Goal: Information Seeking & Learning: Learn about a topic

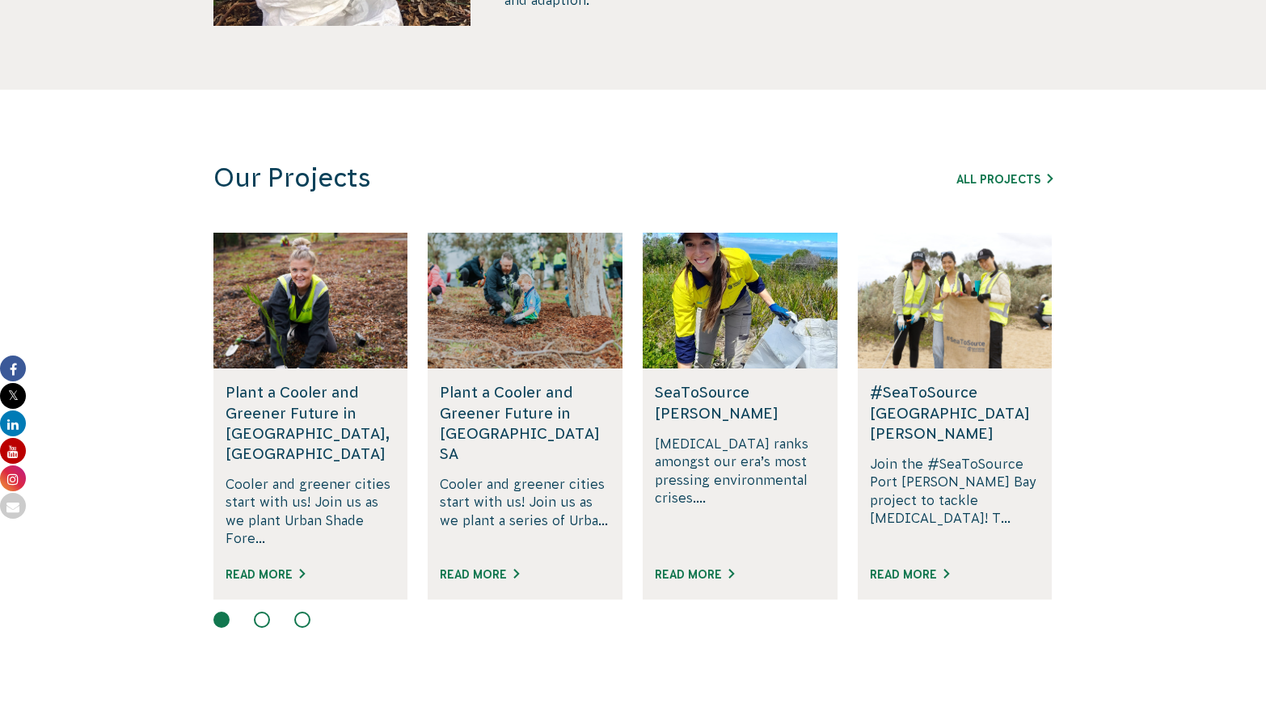
scroll to position [876, 0]
click at [267, 611] on button at bounding box center [262, 619] width 16 height 16
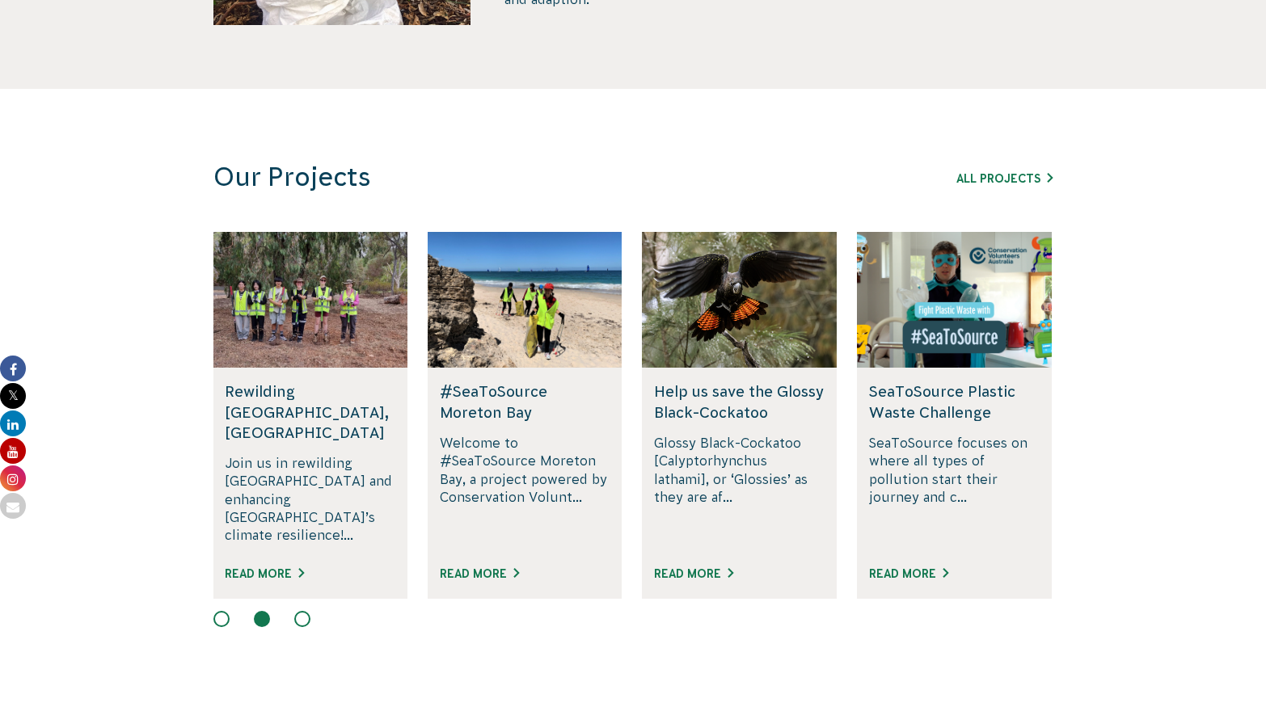
click at [225, 611] on button at bounding box center [221, 619] width 16 height 16
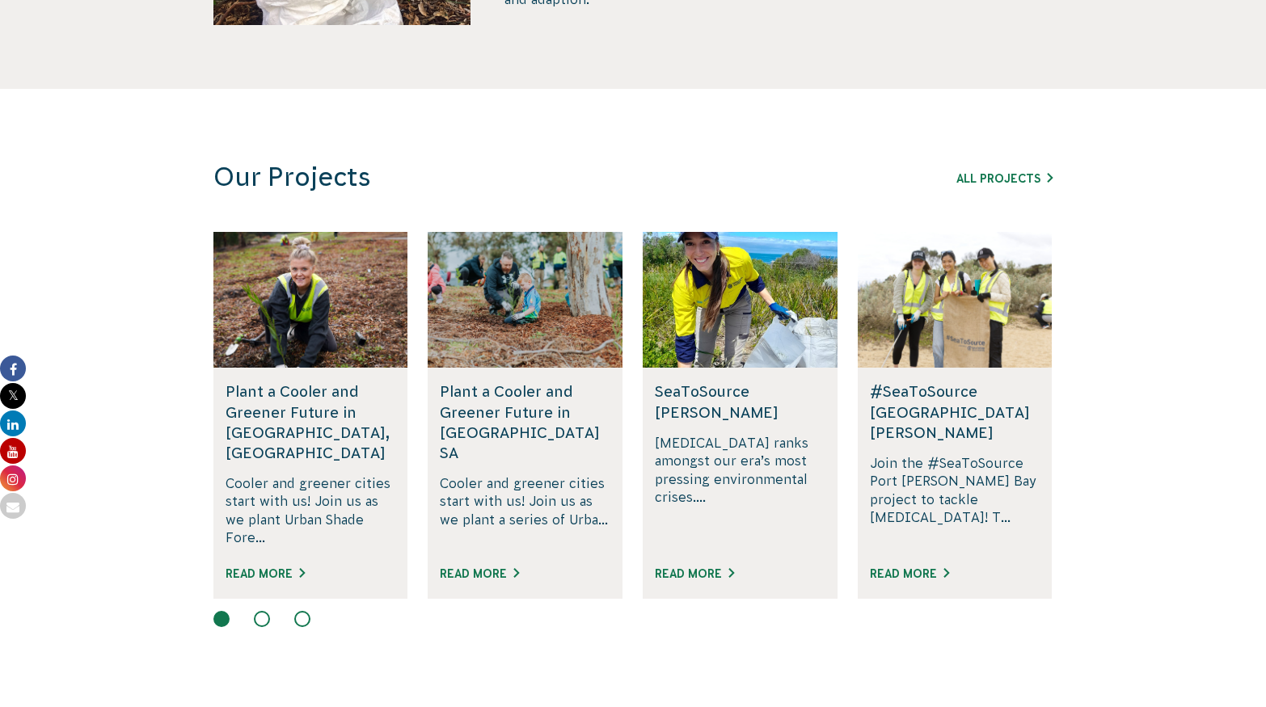
click at [924, 535] on div "#SeaToSource Port [PERSON_NAME] Bay Join the #SeaToSource Port [PERSON_NAME] Ba…" at bounding box center [955, 483] width 195 height 230
click at [924, 567] on link "Read More" at bounding box center [909, 573] width 79 height 13
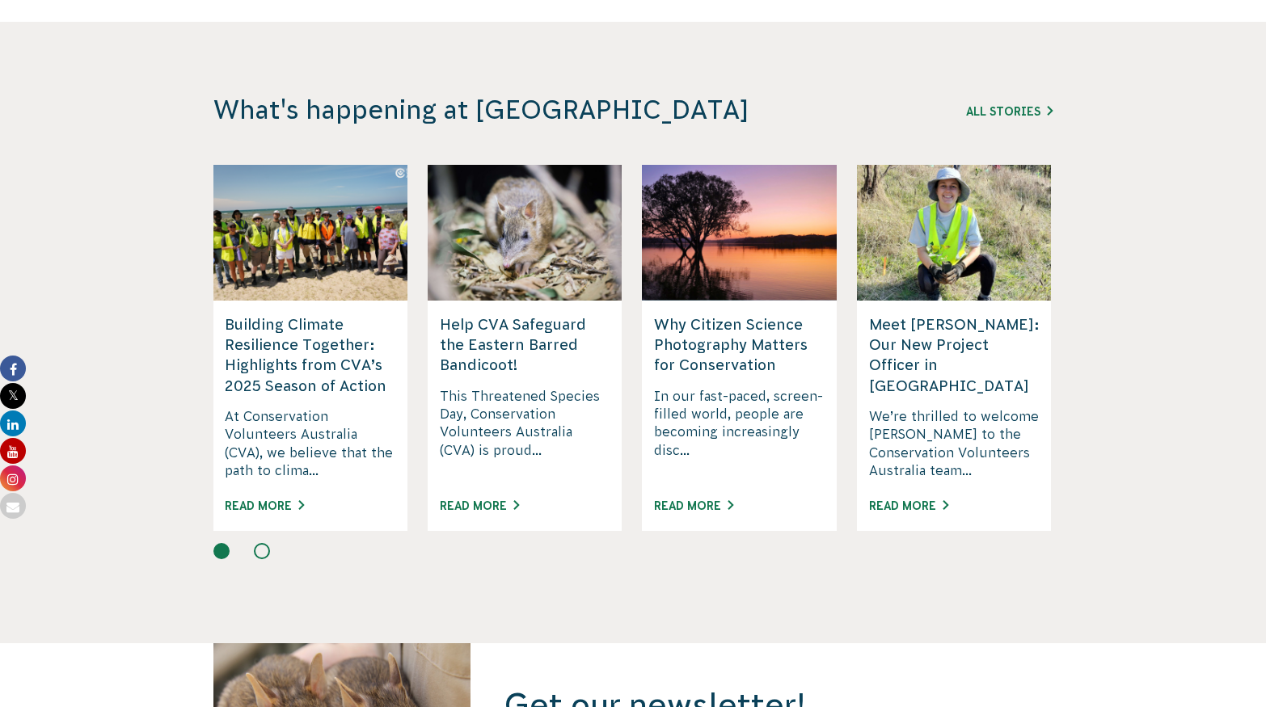
scroll to position [4095, 0]
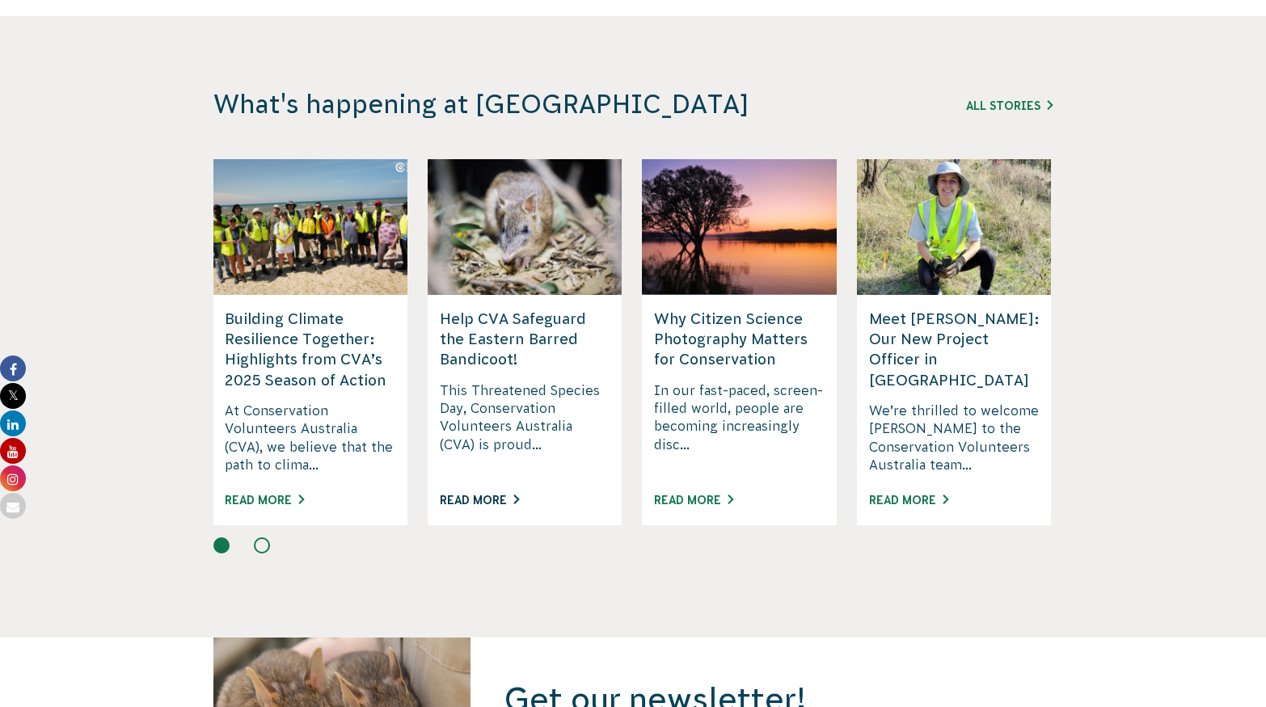
click at [491, 494] on link "Read More" at bounding box center [479, 500] width 79 height 13
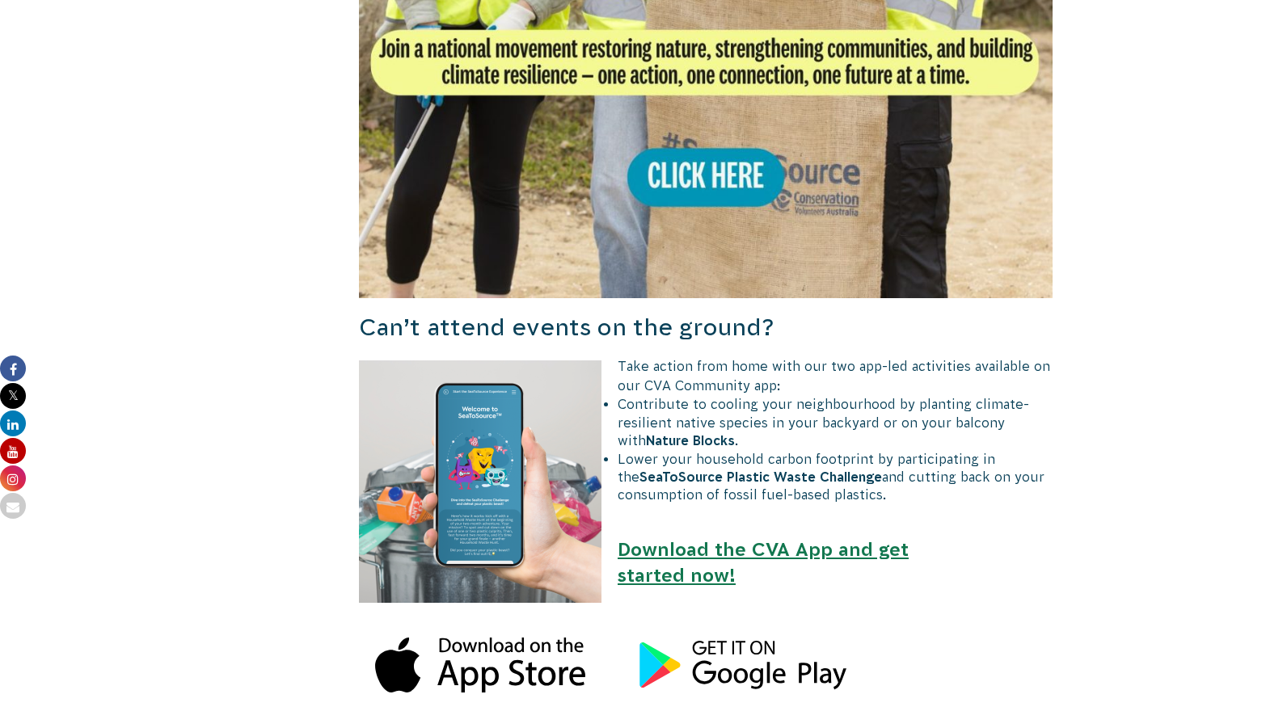
scroll to position [1485, 0]
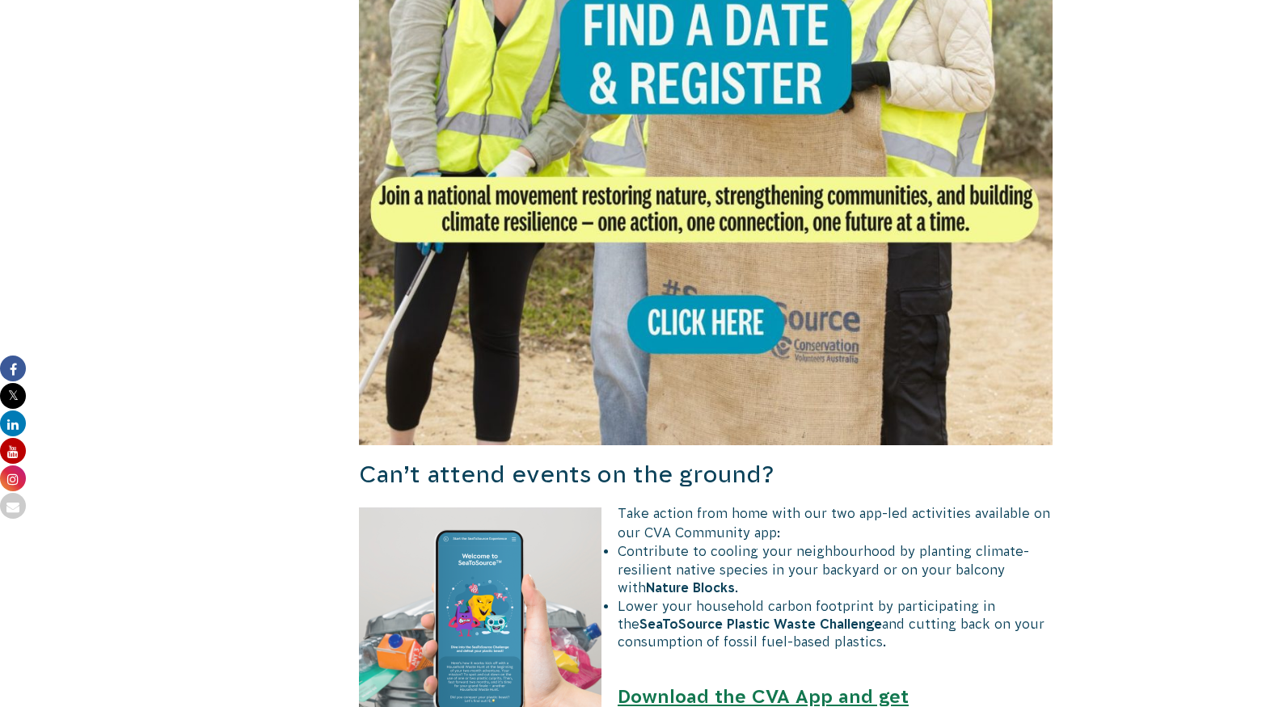
click at [701, 264] on img at bounding box center [705, 98] width 693 height 693
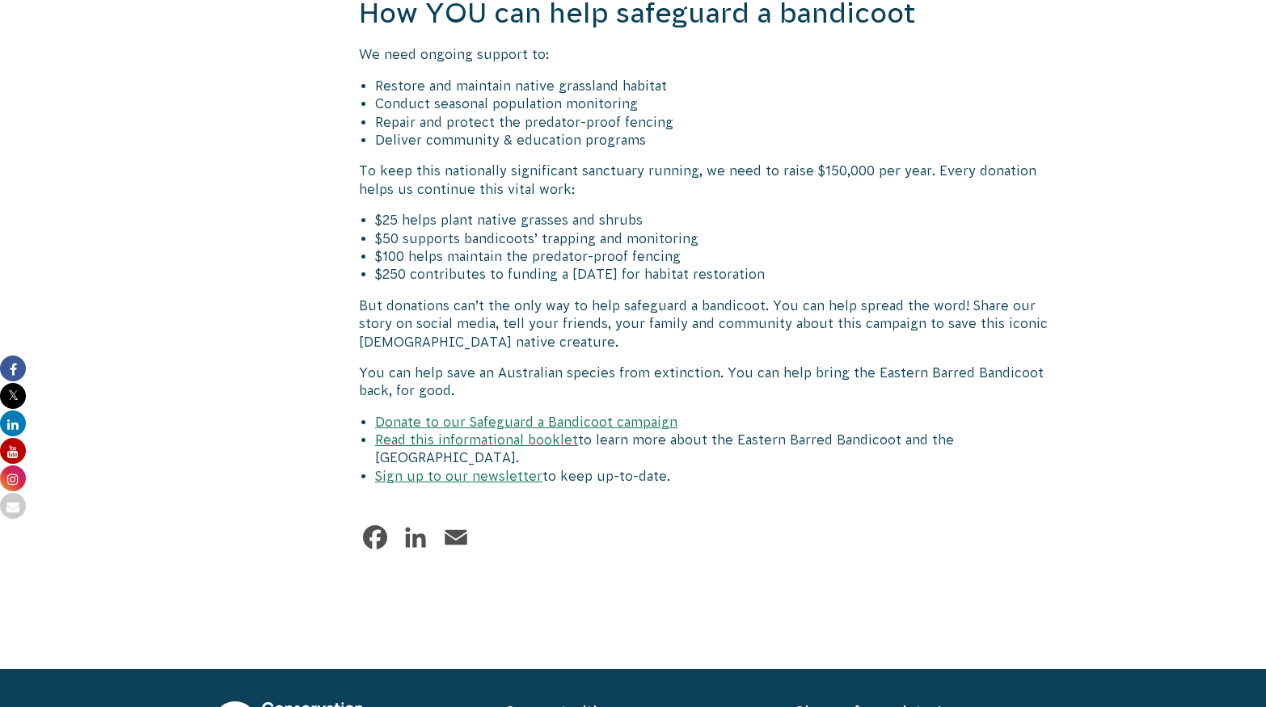
scroll to position [2619, 0]
